Goal: Obtain resource: Download file/media

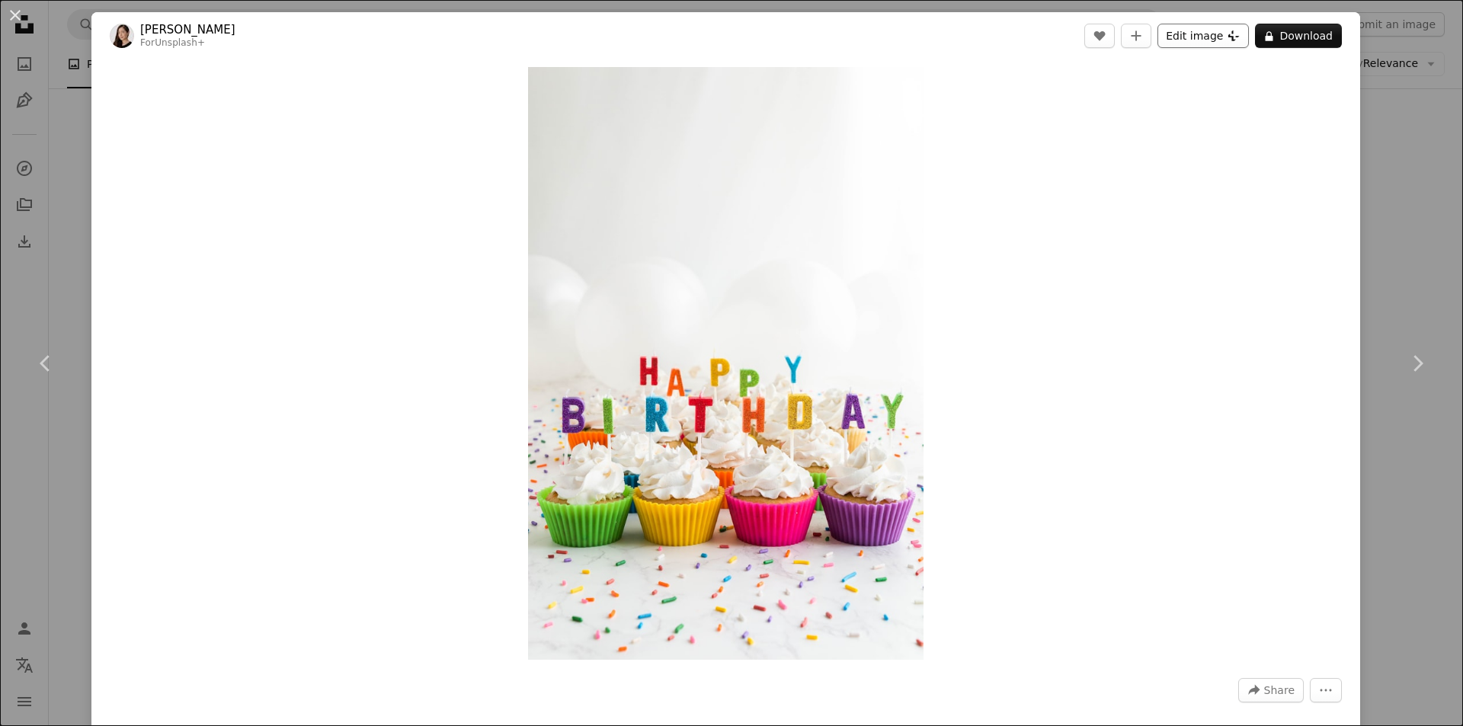
scroll to position [1905, 0]
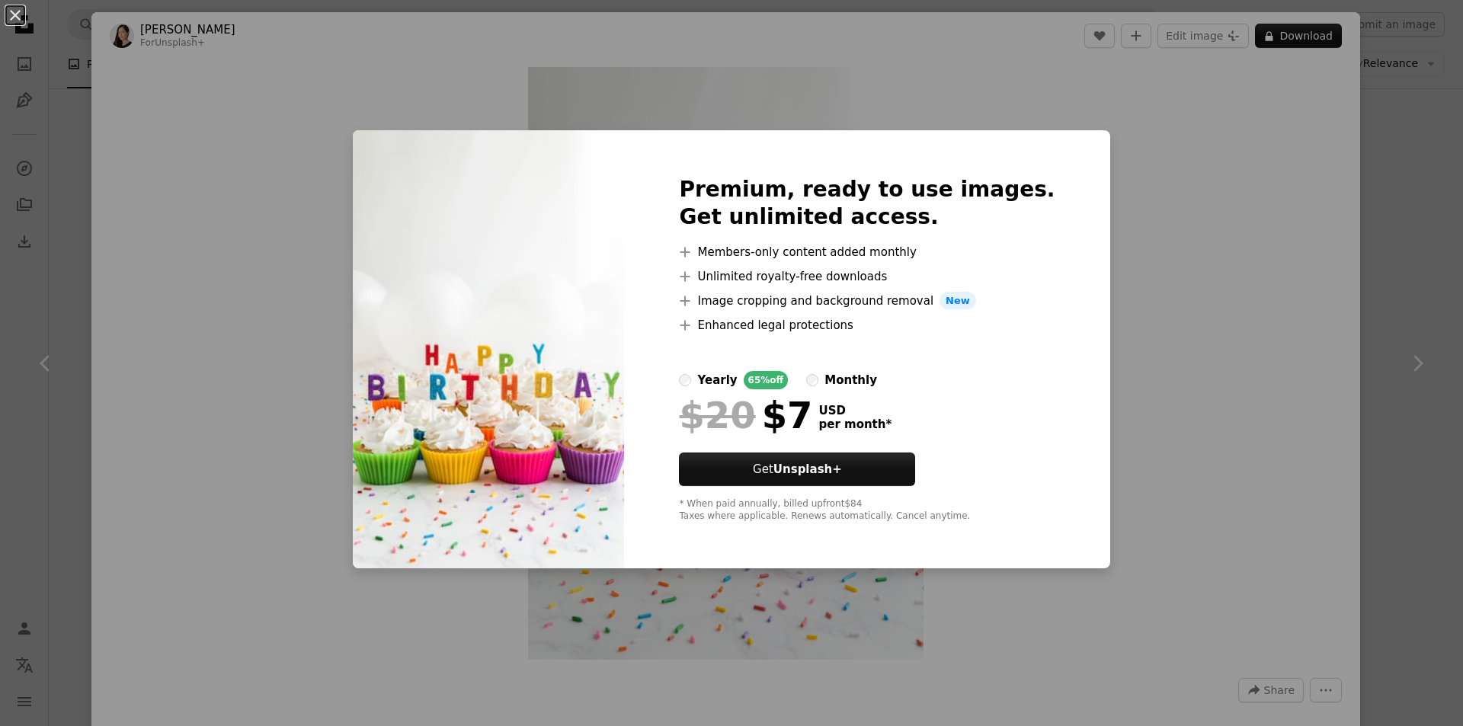
click at [1120, 207] on div "An X shape Premium, ready to use images. Get unlimited access. A plus sign Memb…" at bounding box center [731, 363] width 1463 height 726
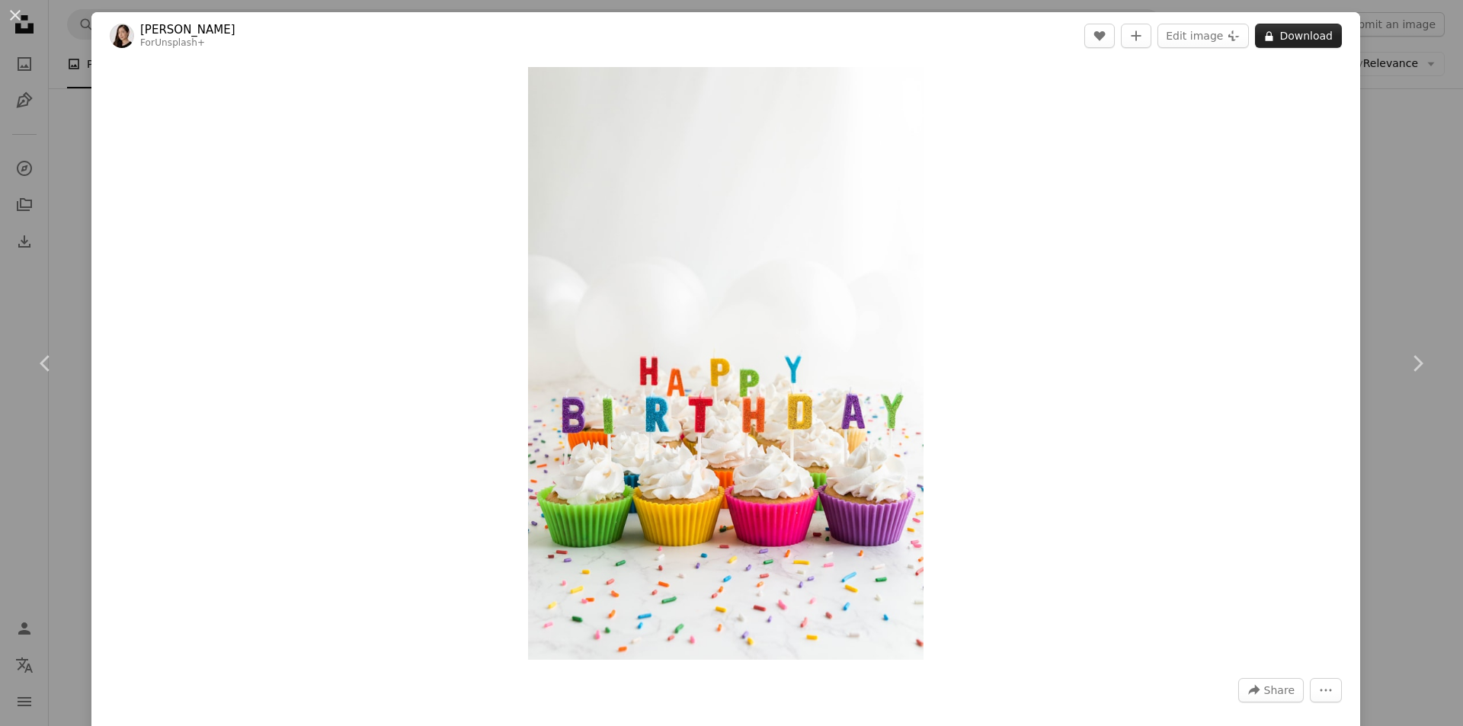
click at [1288, 37] on button "A lock Download" at bounding box center [1298, 36] width 87 height 24
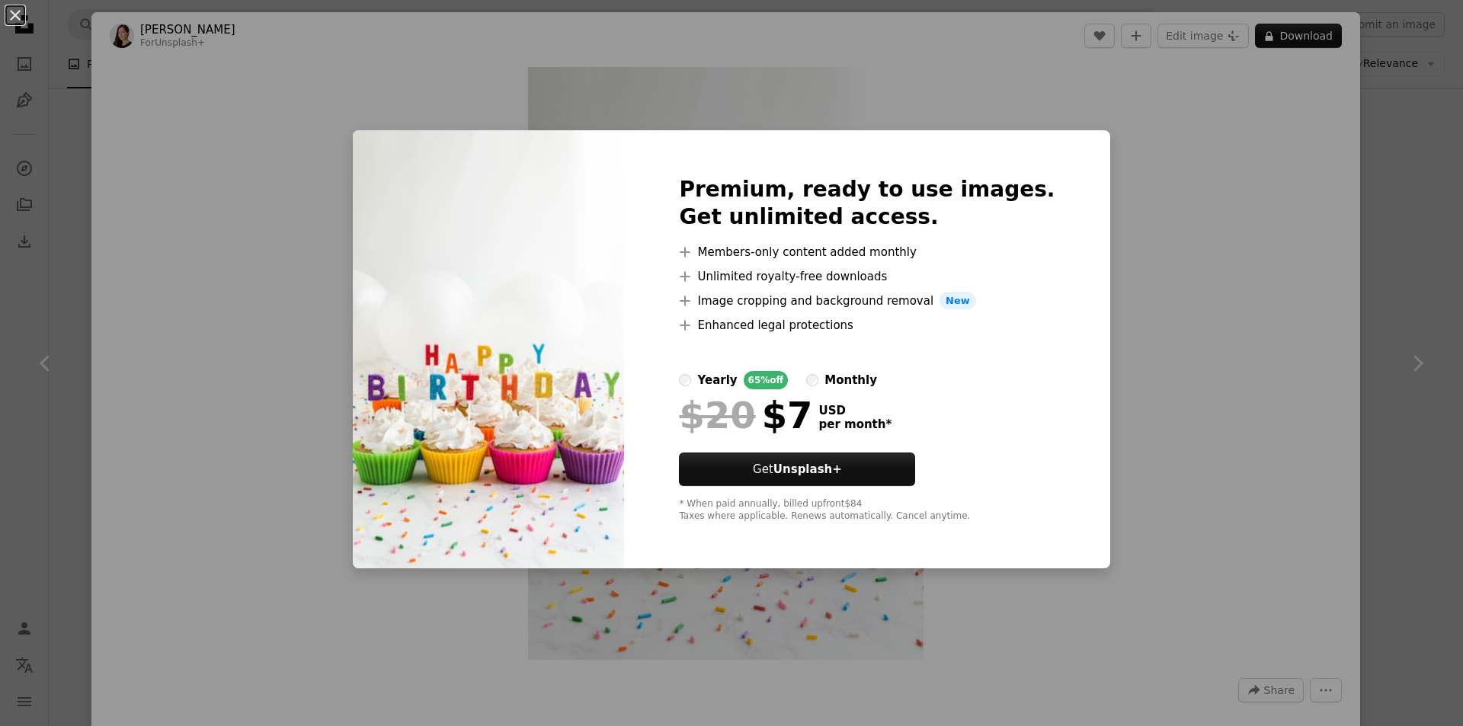
click at [1234, 85] on div "An X shape Premium, ready to use images. Get unlimited access. A plus sign Memb…" at bounding box center [731, 363] width 1463 height 726
